Goal: Task Accomplishment & Management: Use online tool/utility

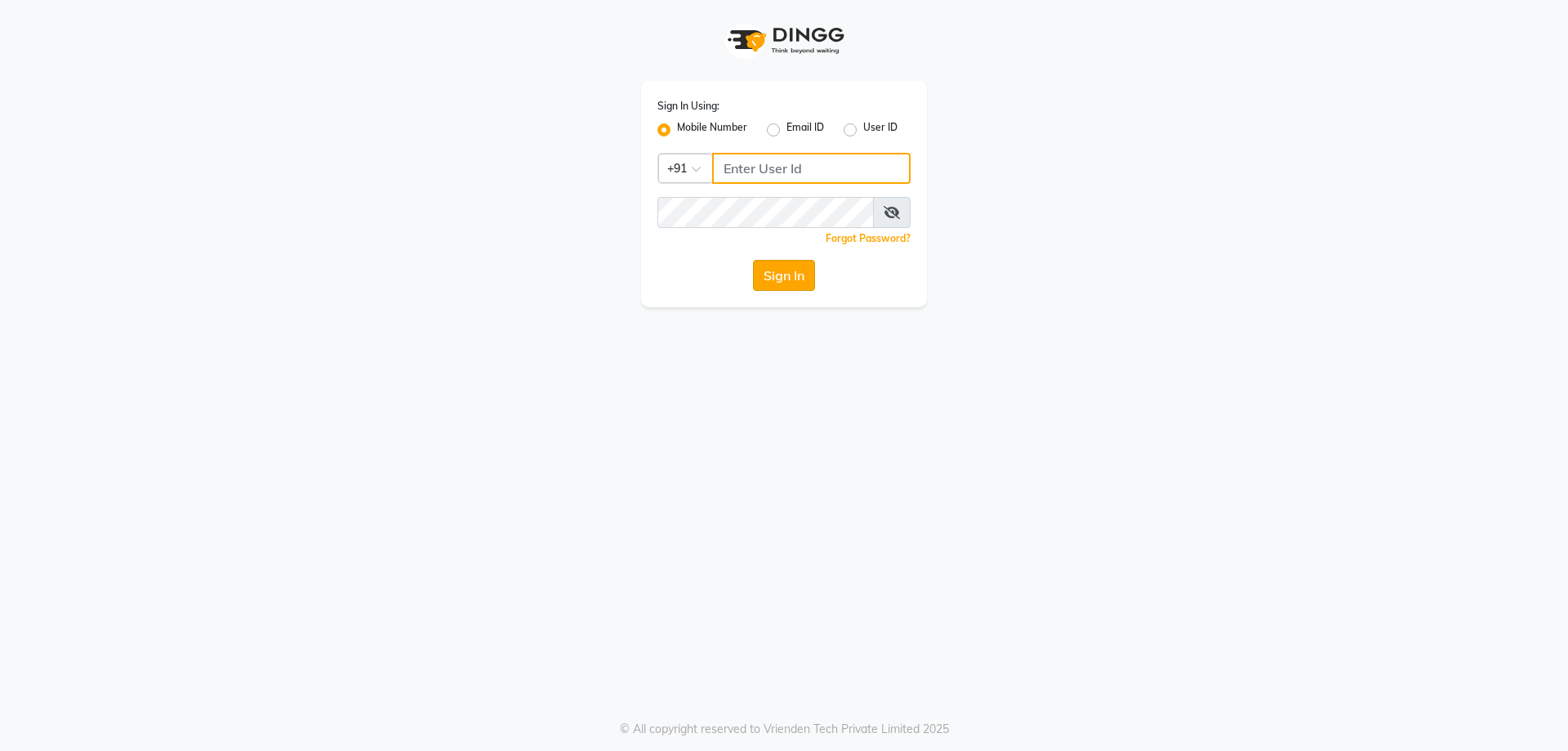
type input "9809223333"
click at [789, 277] on button "Sign In" at bounding box center [783, 276] width 62 height 31
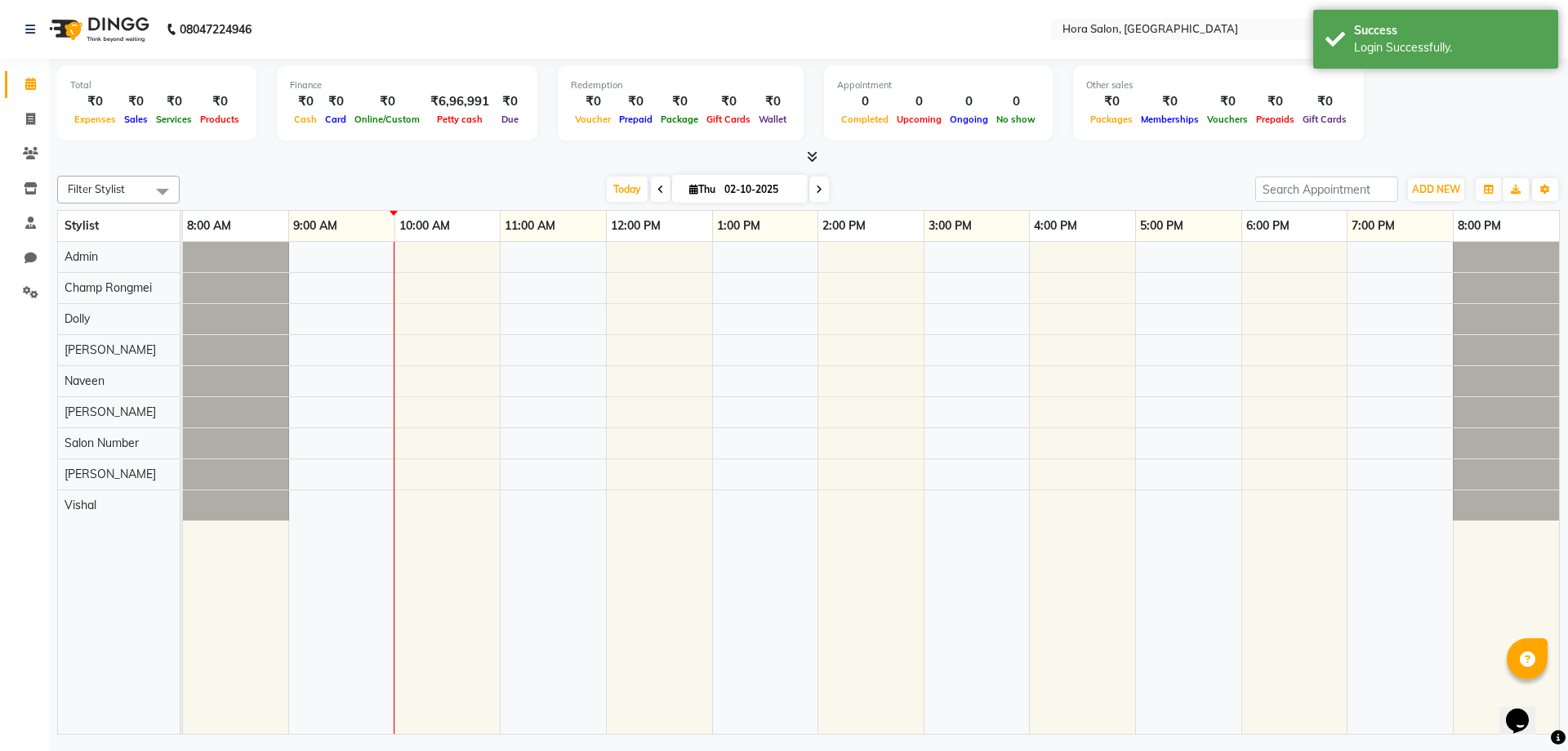
click at [658, 189] on icon at bounding box center [661, 189] width 7 height 10
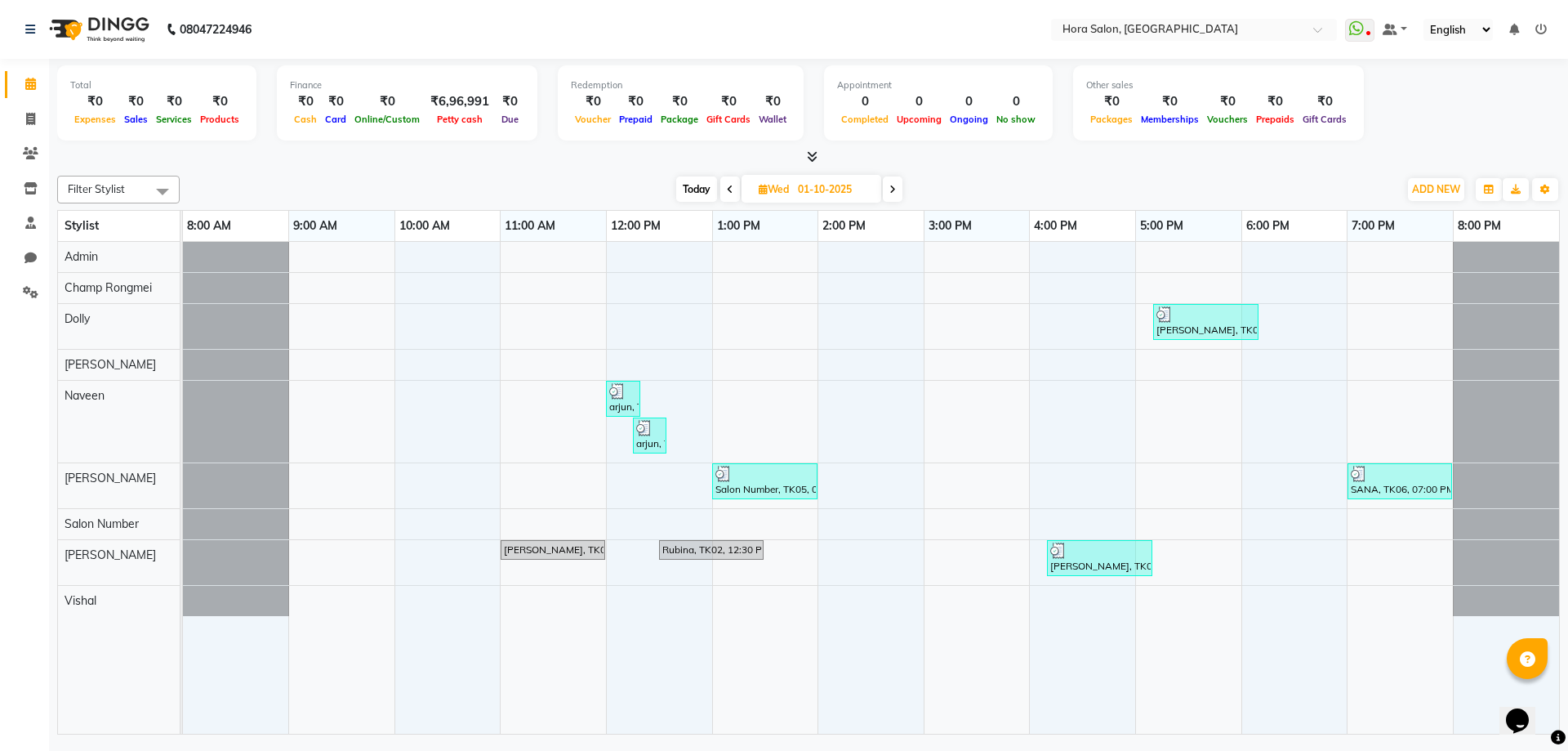
click at [894, 186] on icon at bounding box center [892, 189] width 7 height 10
type input "02-10-2025"
